Goal: Check status: Check status

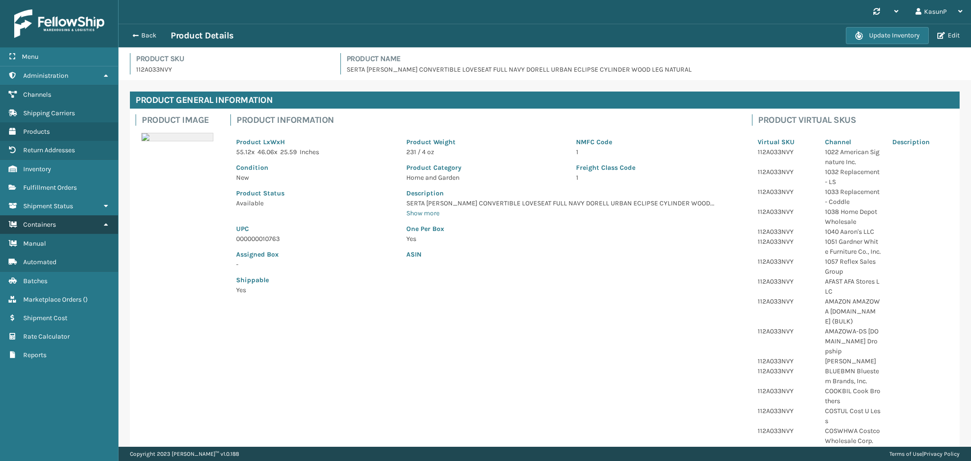
click at [65, 219] on link "Containers" at bounding box center [59, 224] width 118 height 18
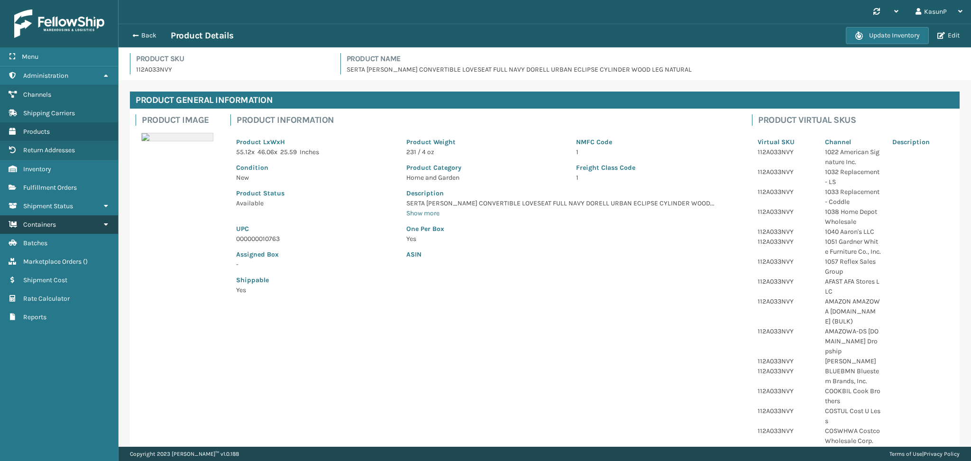
click at [65, 219] on link "Containers" at bounding box center [59, 224] width 118 height 18
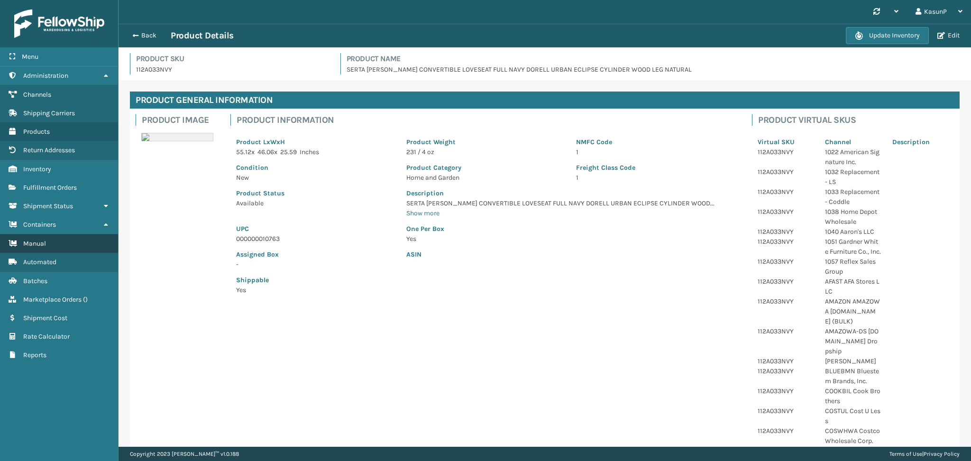
click at [51, 236] on link "Manual" at bounding box center [59, 243] width 118 height 18
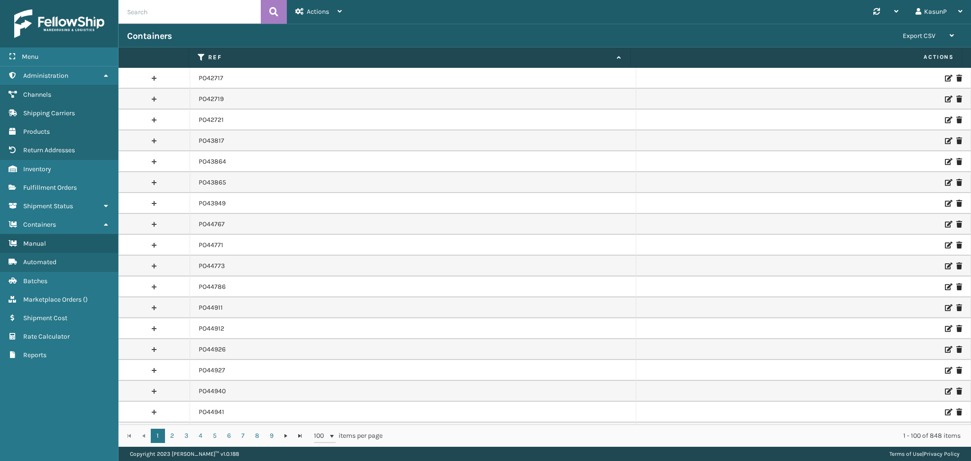
click at [178, 14] on input "text" at bounding box center [190, 12] width 142 height 24
paste input "PO49689"
type input "PO49689"
click at [277, 9] on icon at bounding box center [273, 12] width 9 height 14
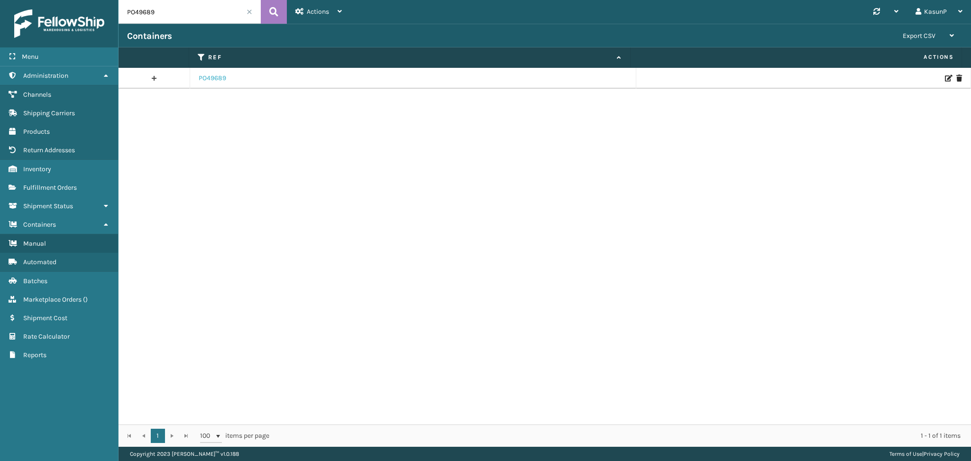
click at [221, 80] on link "PO49689" at bounding box center [213, 78] width 28 height 9
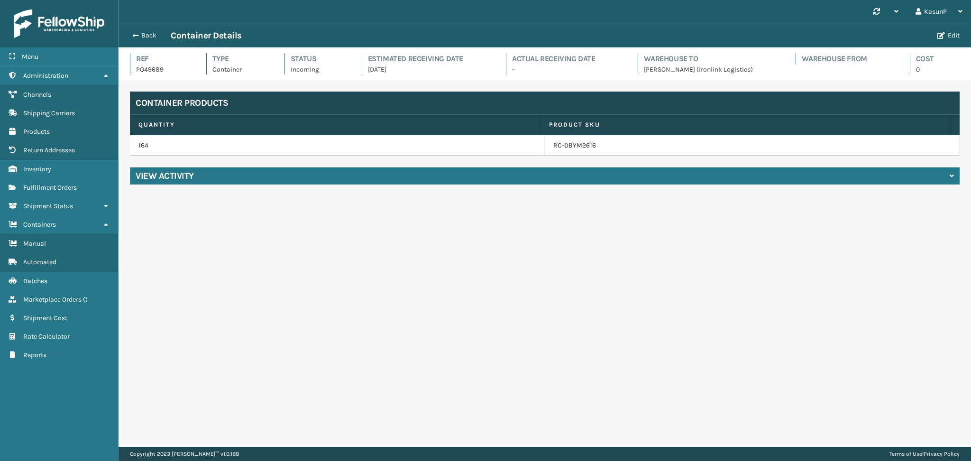
click at [218, 178] on div "View Activity" at bounding box center [545, 175] width 830 height 17
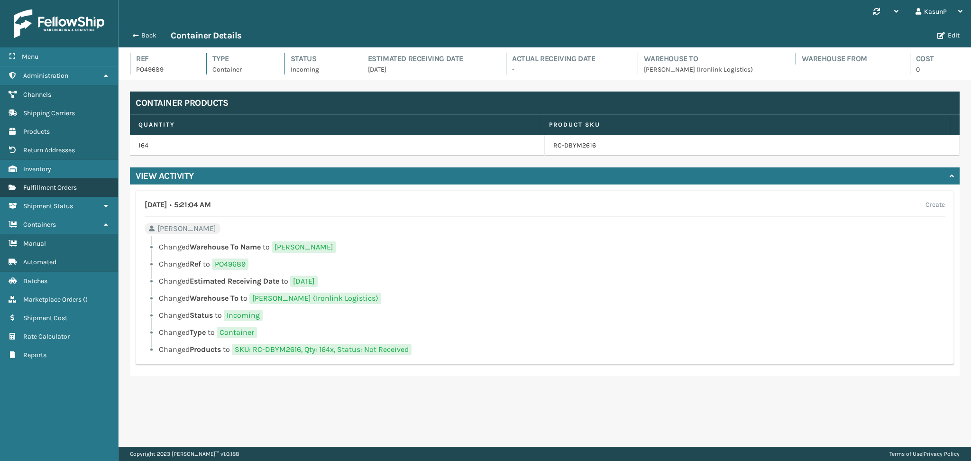
click at [52, 184] on span "Fulfillment Orders" at bounding box center [50, 188] width 54 height 8
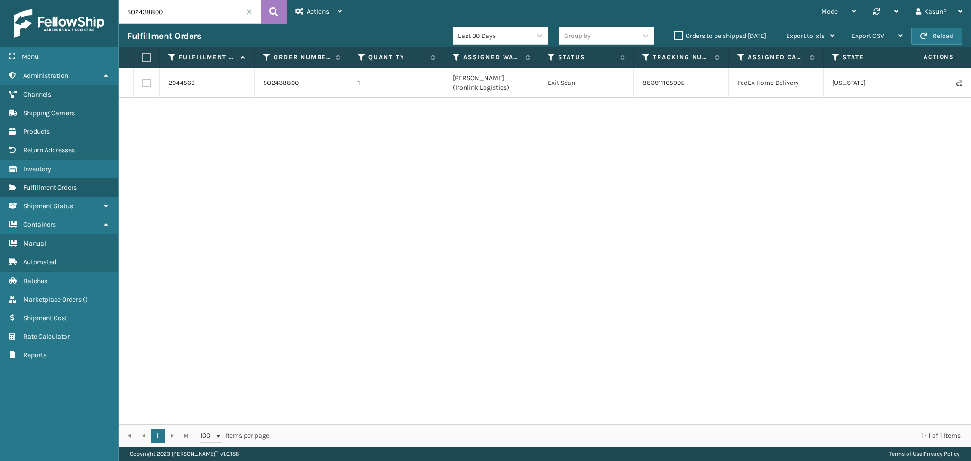
click at [131, 12] on input "SO2438800" at bounding box center [190, 12] width 142 height 24
paste input "42851"
type input "SO2442851"
click at [273, 12] on icon at bounding box center [273, 12] width 9 height 14
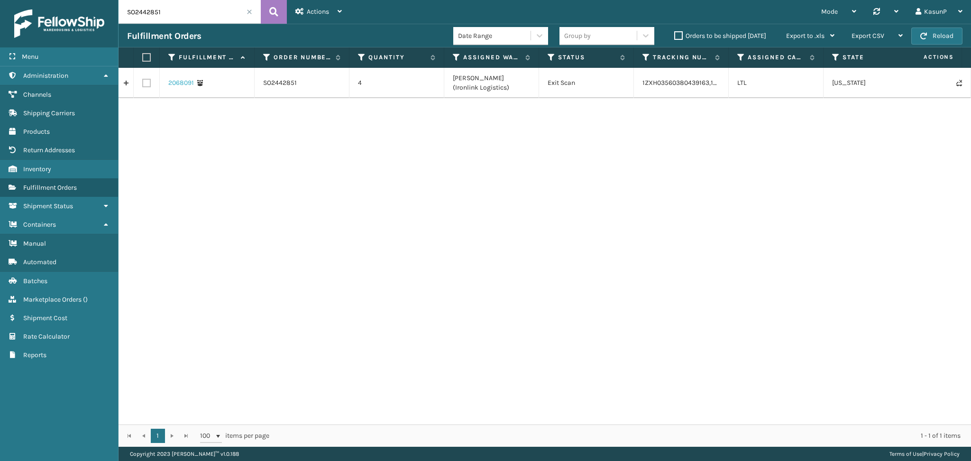
click at [174, 84] on link "2068091" at bounding box center [181, 82] width 26 height 9
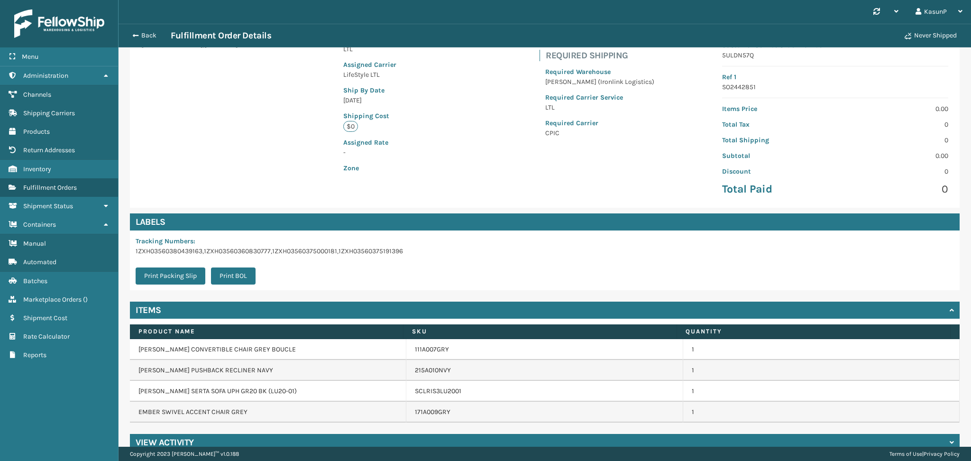
scroll to position [117, 0]
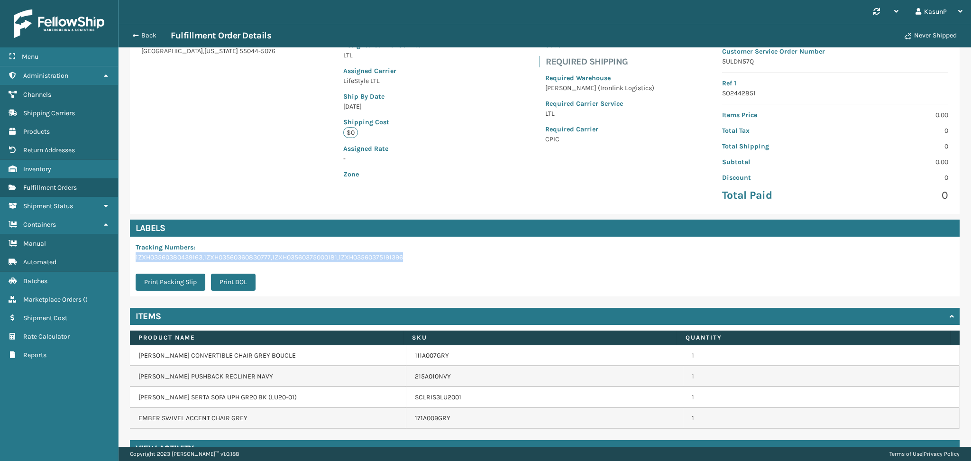
drag, startPoint x: 135, startPoint y: 257, endPoint x: 410, endPoint y: 258, distance: 275.6
click at [410, 258] on div "Tracking Numbers : 1ZXH03560380439163,1ZXH03560360830777,1ZXH03560375000181,1ZX…" at bounding box center [545, 267] width 830 height 60
copy p "1ZXH03560380439163,1ZXH03560360830777,1ZXH03560375000181,1ZXH03560375191396"
click at [46, 241] on span "Manual" at bounding box center [34, 244] width 23 height 8
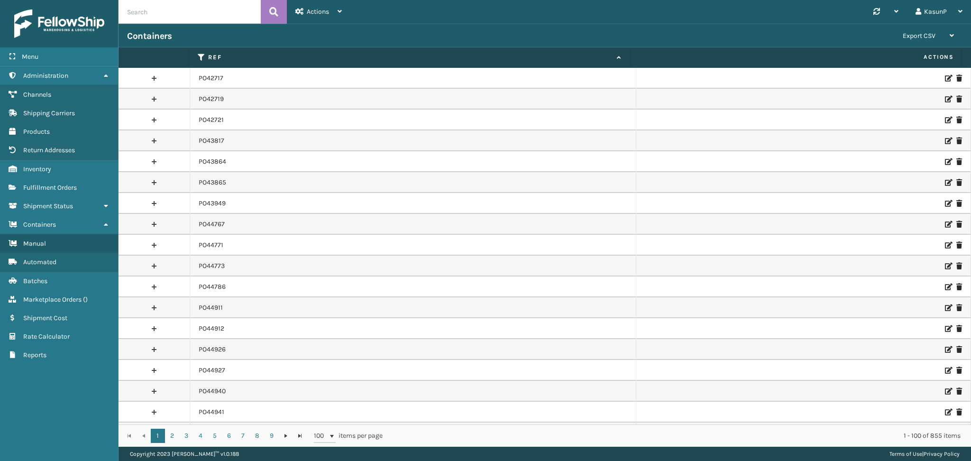
click at [181, 9] on input "text" at bounding box center [190, 12] width 142 height 24
paste input "PO49723"
click at [275, 12] on icon at bounding box center [273, 12] width 9 height 14
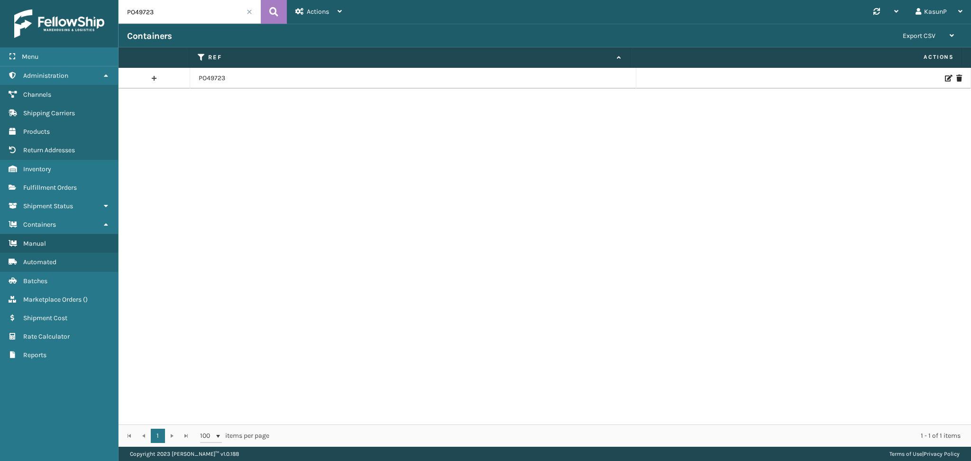
click at [148, 13] on input "PO49723" at bounding box center [190, 12] width 142 height 24
paste input "11"
click at [267, 5] on button at bounding box center [274, 12] width 26 height 24
click at [139, 15] on input "PO49711" at bounding box center [190, 12] width 142 height 24
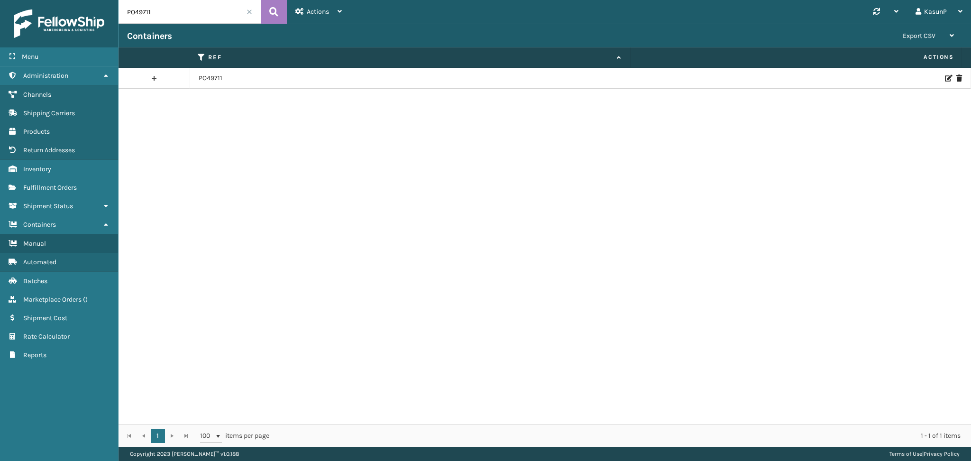
click at [139, 15] on input "PO49711" at bounding box center [190, 12] width 142 height 24
paste input "0"
click at [276, 10] on icon at bounding box center [273, 12] width 9 height 14
click at [132, 12] on input "PO49710" at bounding box center [190, 12] width 142 height 24
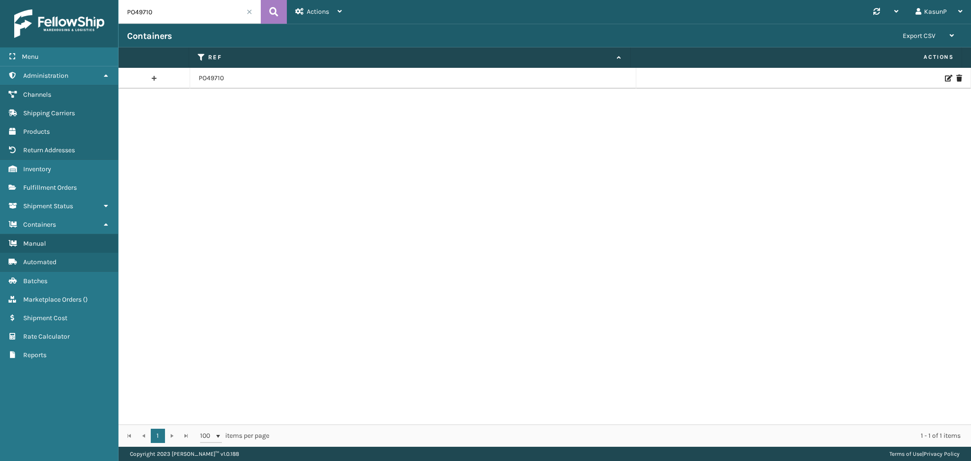
paste input "50405"
click at [274, 12] on icon at bounding box center [273, 12] width 9 height 14
click at [141, 14] on input "PO50405" at bounding box center [190, 12] width 142 height 24
paste input "4965"
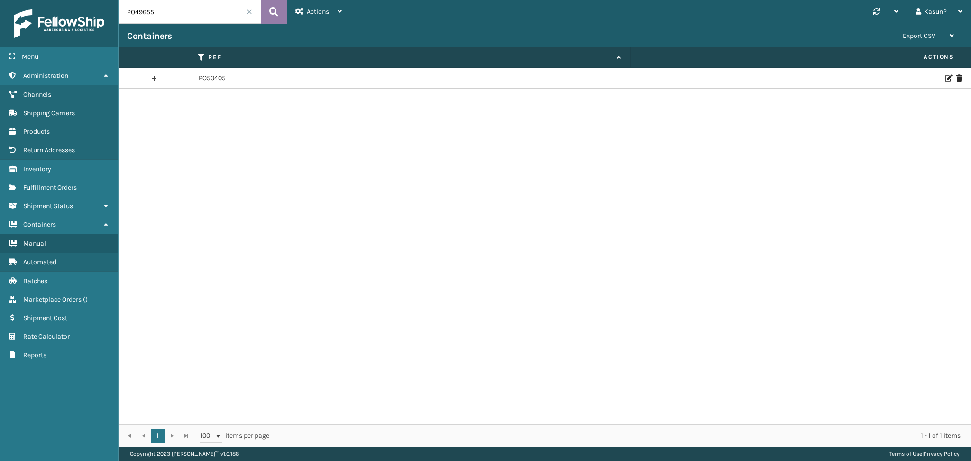
click at [266, 11] on button at bounding box center [274, 12] width 26 height 24
click at [138, 11] on input "PO49655" at bounding box center [190, 12] width 142 height 24
paste input "5093"
click at [278, 10] on button at bounding box center [274, 12] width 26 height 24
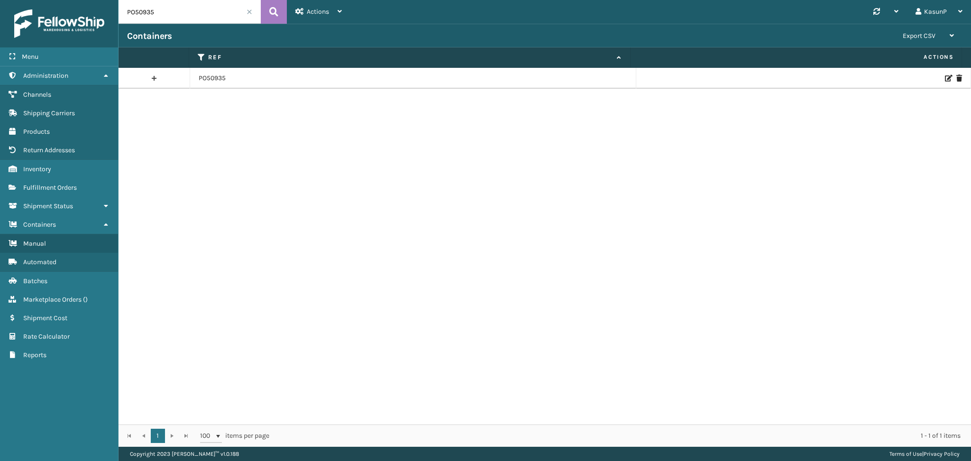
click at [139, 11] on input "PO50935" at bounding box center [190, 12] width 142 height 24
paste input "48281"
click at [281, 11] on button at bounding box center [274, 12] width 26 height 24
click at [146, 15] on input "PO48281" at bounding box center [190, 12] width 142 height 24
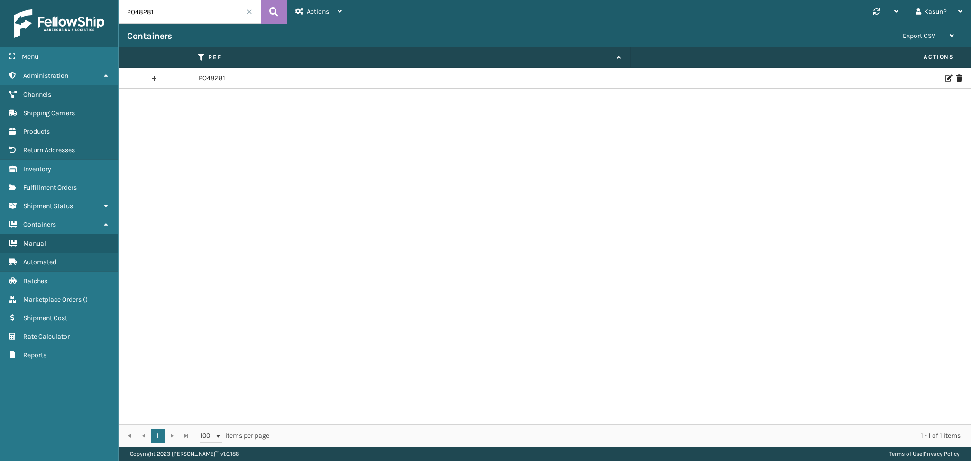
click at [146, 15] on input "PO48281" at bounding box center [190, 12] width 142 height 24
paste input "3"
click at [274, 13] on icon at bounding box center [273, 12] width 9 height 14
click at [139, 16] on input "PO48283" at bounding box center [190, 12] width 142 height 24
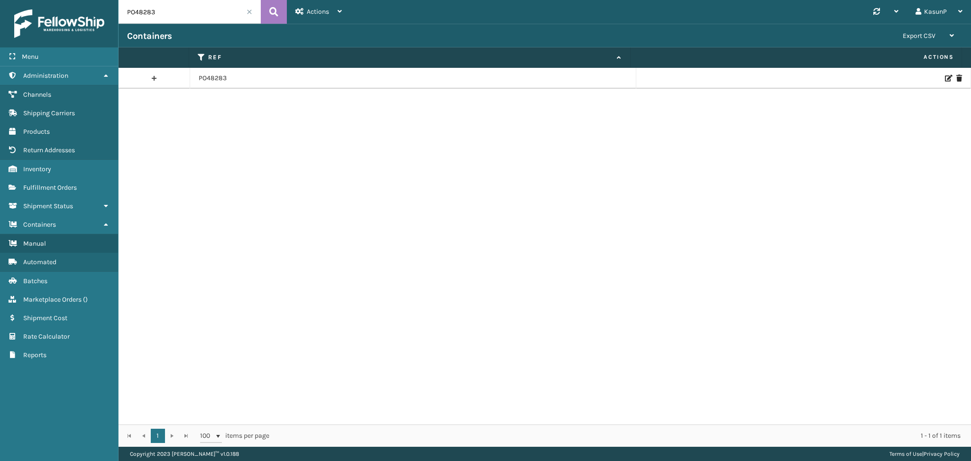
paste input "50406"
click at [277, 12] on icon at bounding box center [273, 12] width 9 height 14
click at [143, 15] on input "PO50406" at bounding box center [190, 12] width 142 height 24
paste input "1051"
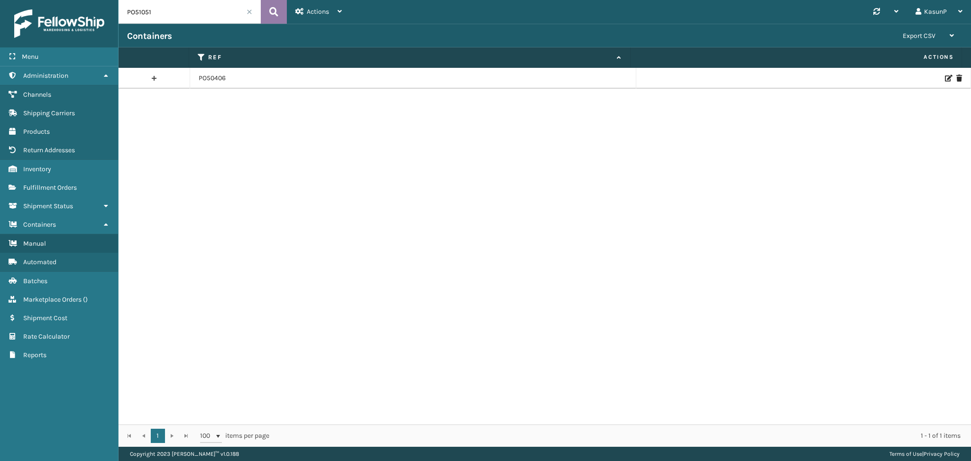
click at [269, 10] on icon at bounding box center [273, 12] width 9 height 14
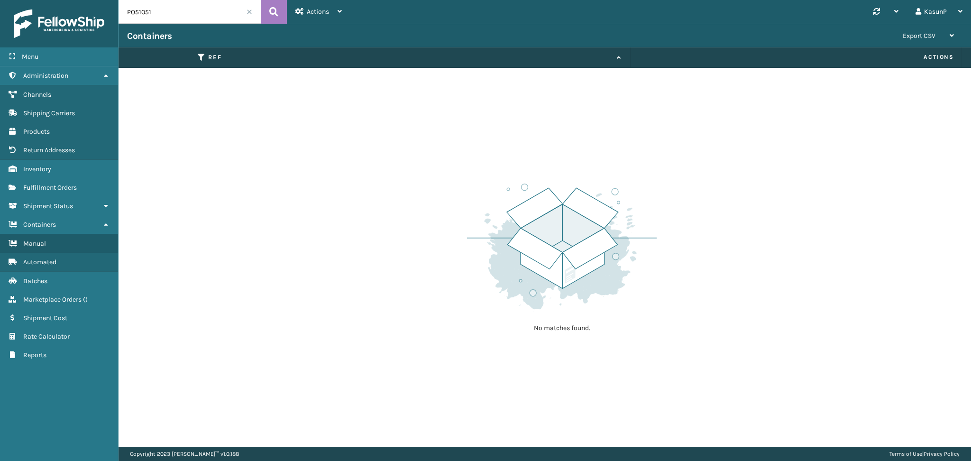
click at [143, 11] on input "PO51051" at bounding box center [190, 12] width 142 height 24
paste input "0936"
type input "PO50936"
click at [273, 18] on icon at bounding box center [273, 12] width 9 height 14
